Goal: Entertainment & Leisure: Consume media (video, audio)

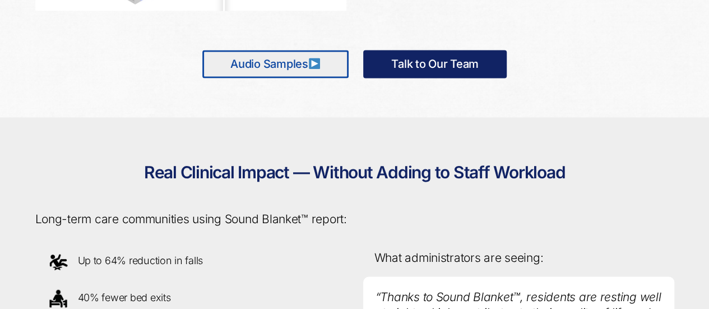
scroll to position [870, 0]
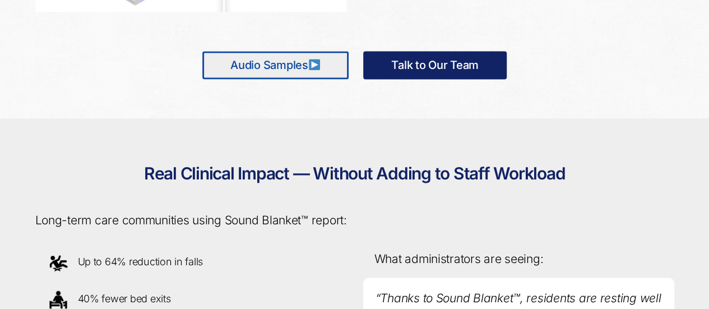
click at [261, 68] on link "Audio Samples" at bounding box center [275, 65] width 146 height 28
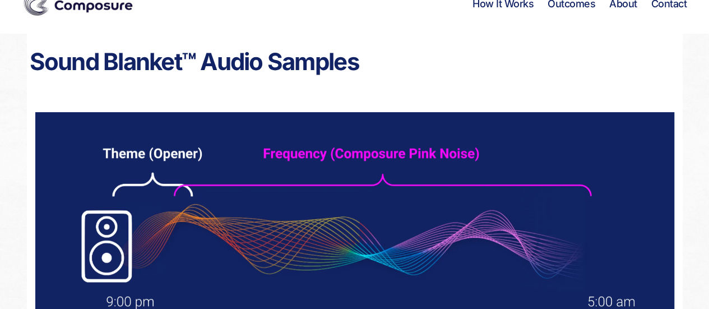
scroll to position [25, 0]
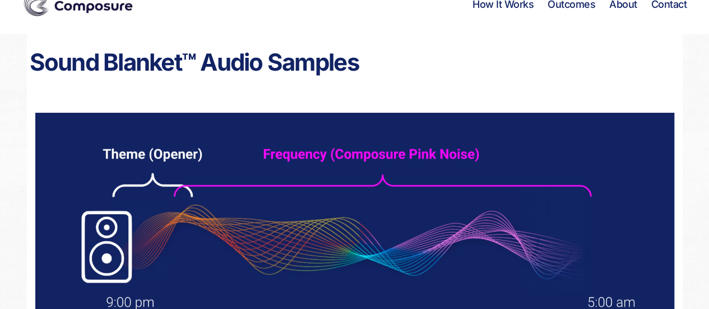
click at [526, 226] on img at bounding box center [354, 223] width 639 height 221
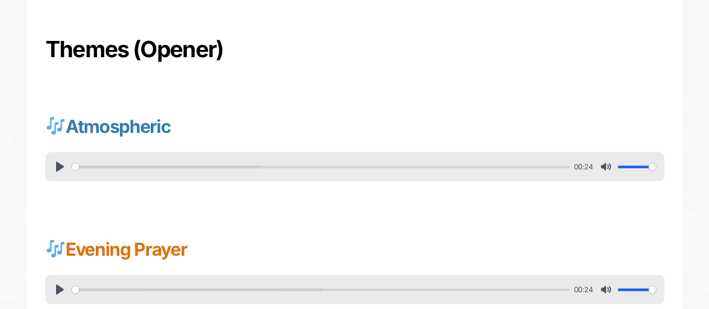
scroll to position [380, 0]
click at [53, 171] on button "Pause Play" at bounding box center [60, 166] width 18 height 18
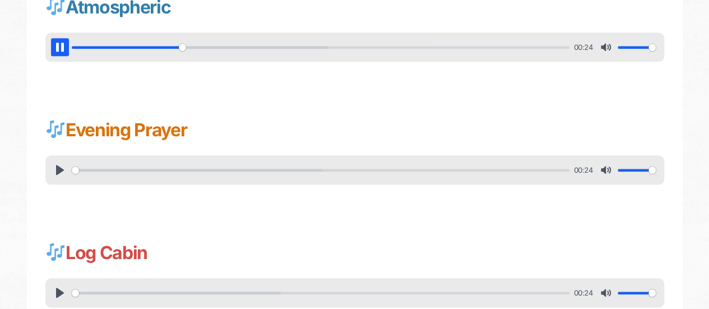
scroll to position [539, 0]
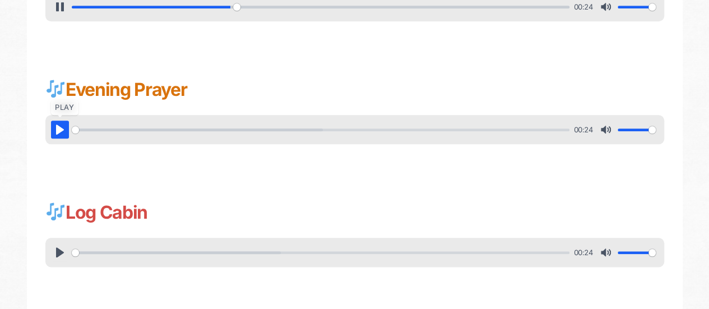
click at [56, 132] on button "Pause Play" at bounding box center [60, 129] width 18 height 18
type input "33.38"
click at [53, 254] on button "Pause Play" at bounding box center [60, 252] width 18 height 18
type input "15.99"
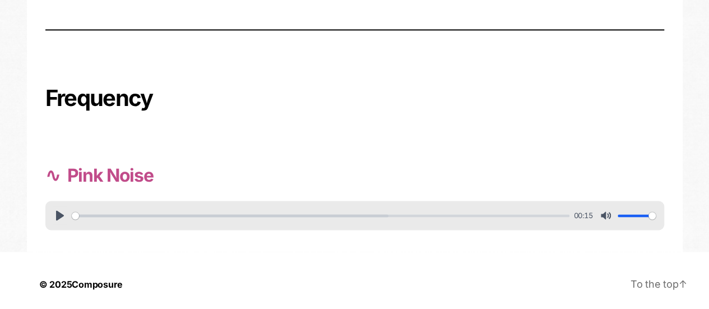
scroll to position [820, 0]
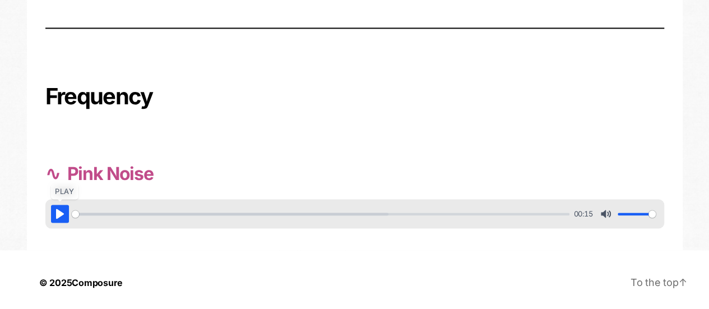
click at [52, 215] on button "Pause Play" at bounding box center [60, 214] width 18 height 18
type input "9.67"
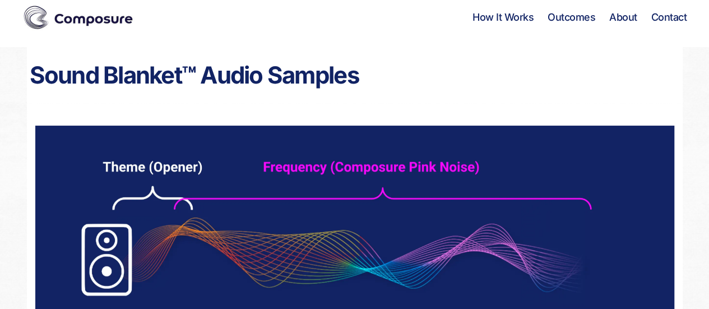
scroll to position [0, 0]
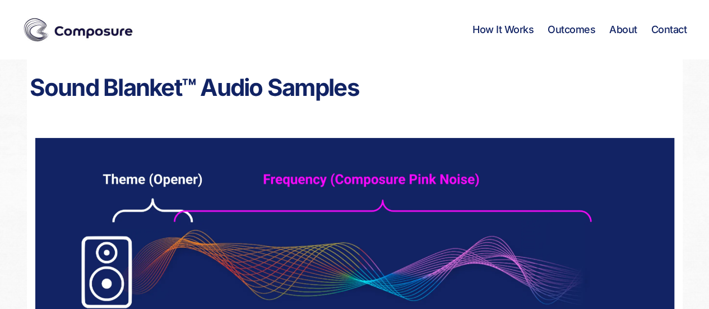
type input "46.62"
